Goal: Find specific page/section: Find specific page/section

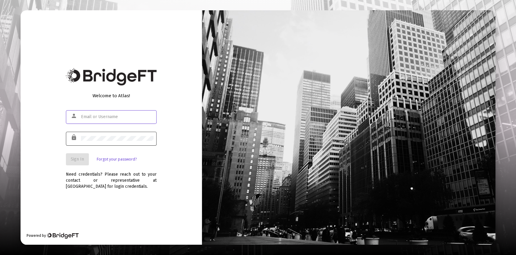
type input "[PERSON_NAME][EMAIL_ADDRESS][DOMAIN_NAME]"
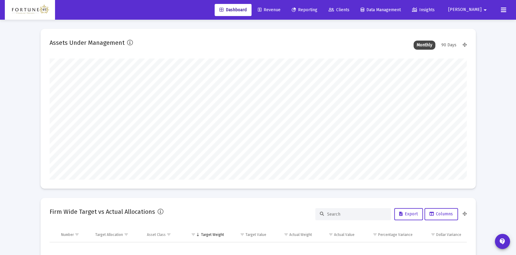
type input "[DATE]"
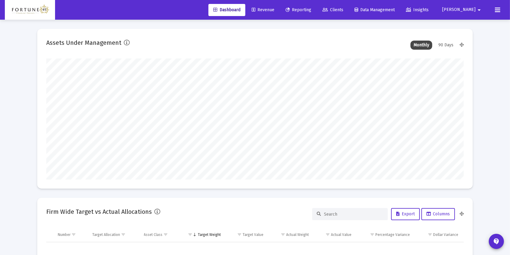
scroll to position [121, 195]
click at [343, 9] on span "Clients" at bounding box center [332, 9] width 21 height 5
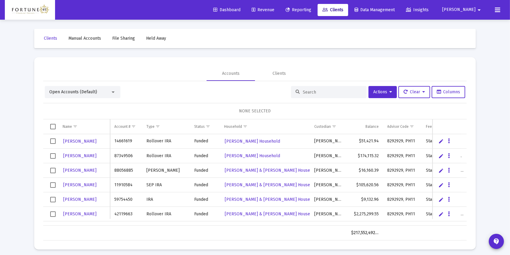
click at [320, 91] on input at bounding box center [332, 91] width 59 height 5
type input "[PERSON_NAME]"
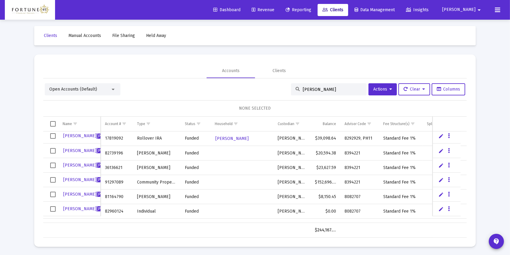
scroll to position [3, 0]
click at [309, 86] on input "[PERSON_NAME]" at bounding box center [332, 88] width 59 height 5
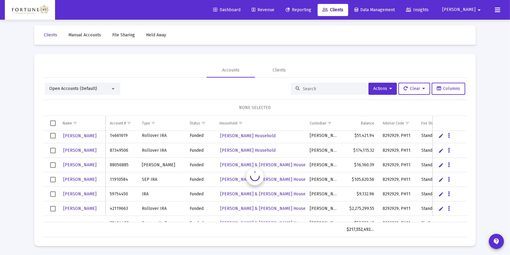
scroll to position [0, 0]
